Goal: Task Accomplishment & Management: Manage account settings

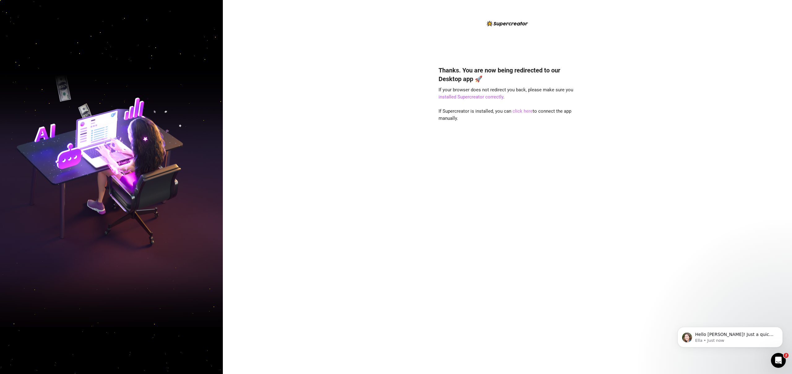
click at [523, 110] on link "click here" at bounding box center [523, 111] width 20 height 6
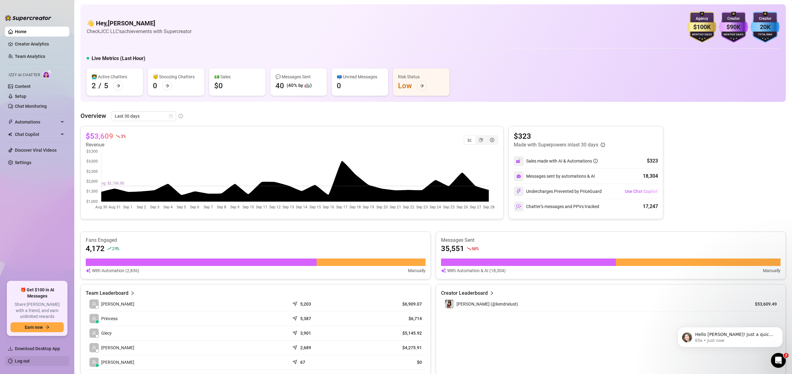
click at [25, 362] on link "Log out" at bounding box center [22, 360] width 15 height 5
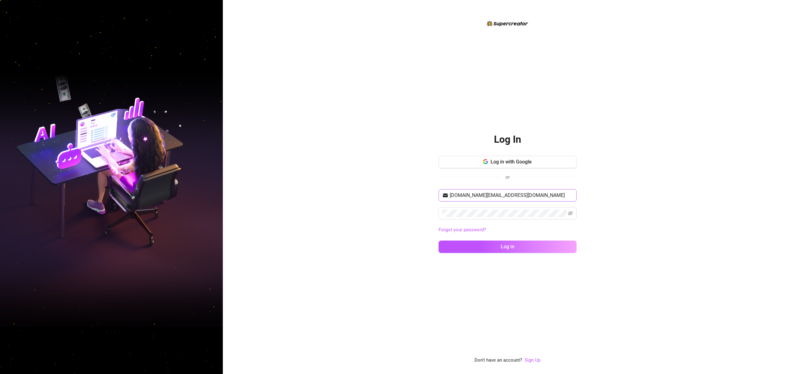
click at [456, 200] on span "[DOMAIN_NAME][EMAIL_ADDRESS][DOMAIN_NAME]" at bounding box center [508, 195] width 138 height 12
click at [460, 197] on input "[DOMAIN_NAME][EMAIL_ADDRESS][DOMAIN_NAME]" at bounding box center [511, 195] width 123 height 7
type input "[EMAIL_ADDRESS][DOMAIN_NAME]"
click at [501, 245] on span "Log in" at bounding box center [508, 247] width 14 height 6
